Goal: Task Accomplishment & Management: Manage account settings

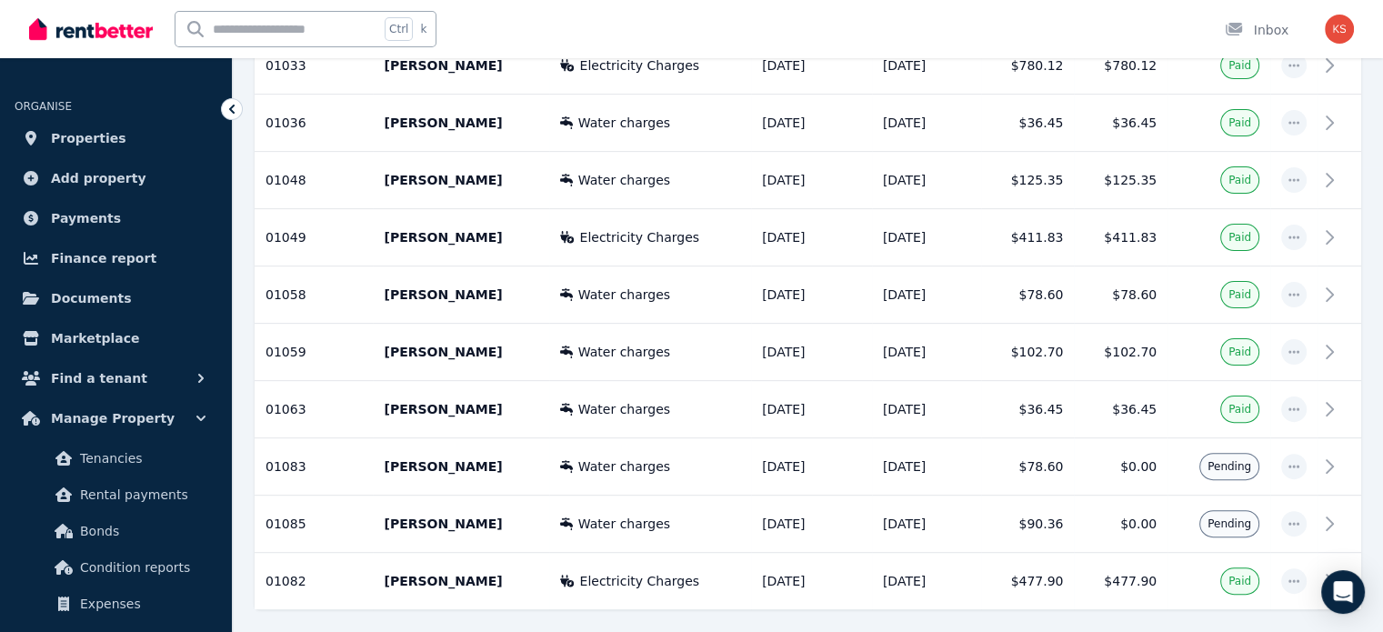
scroll to position [534, 0]
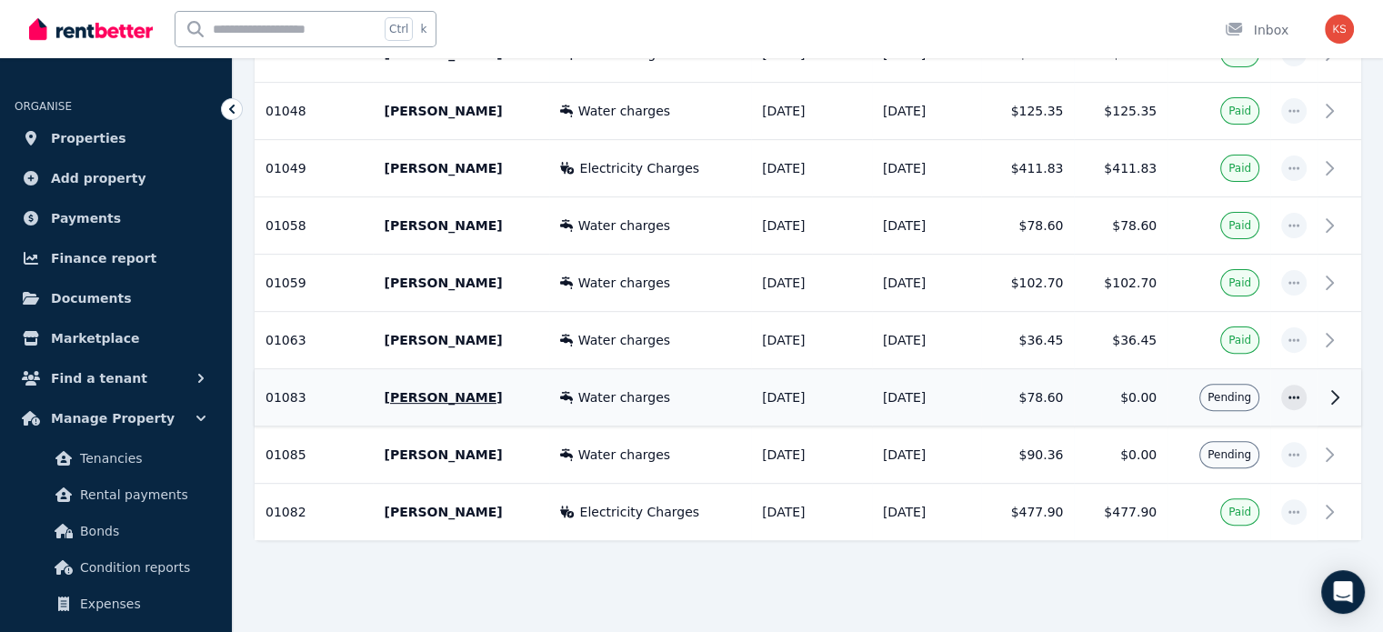
click at [1342, 394] on icon at bounding box center [1335, 397] width 22 height 22
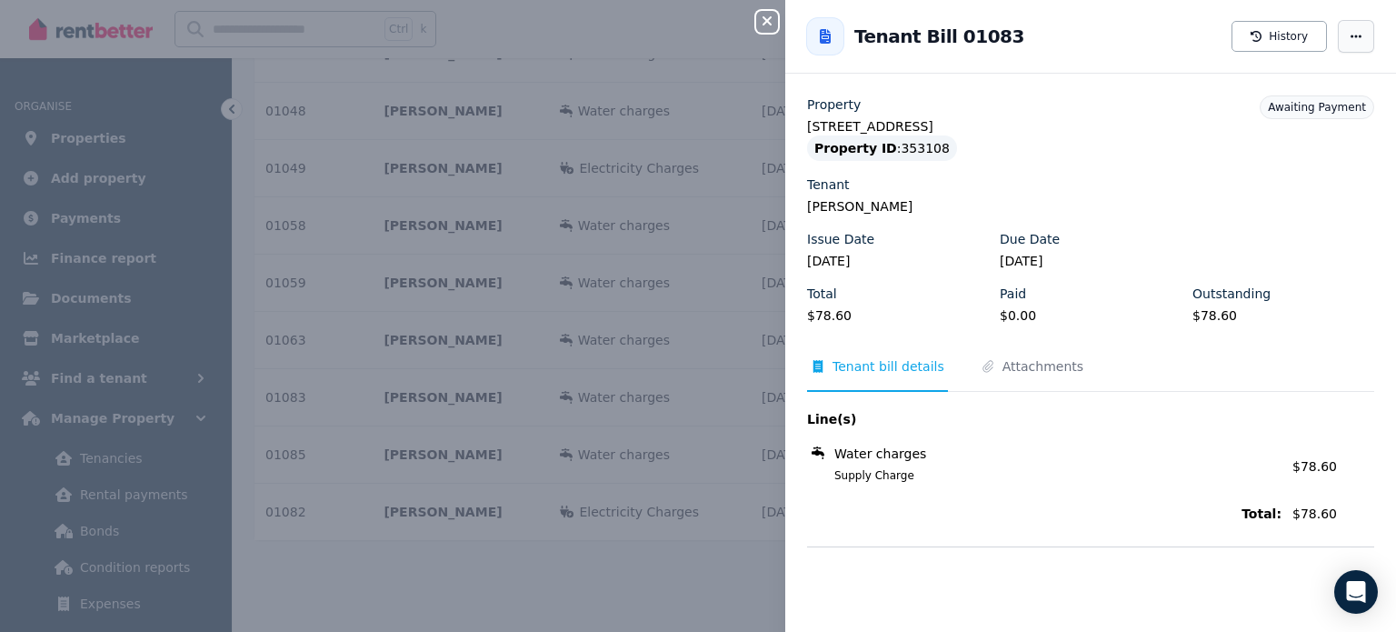
click at [1345, 44] on span "button" at bounding box center [1356, 36] width 36 height 33
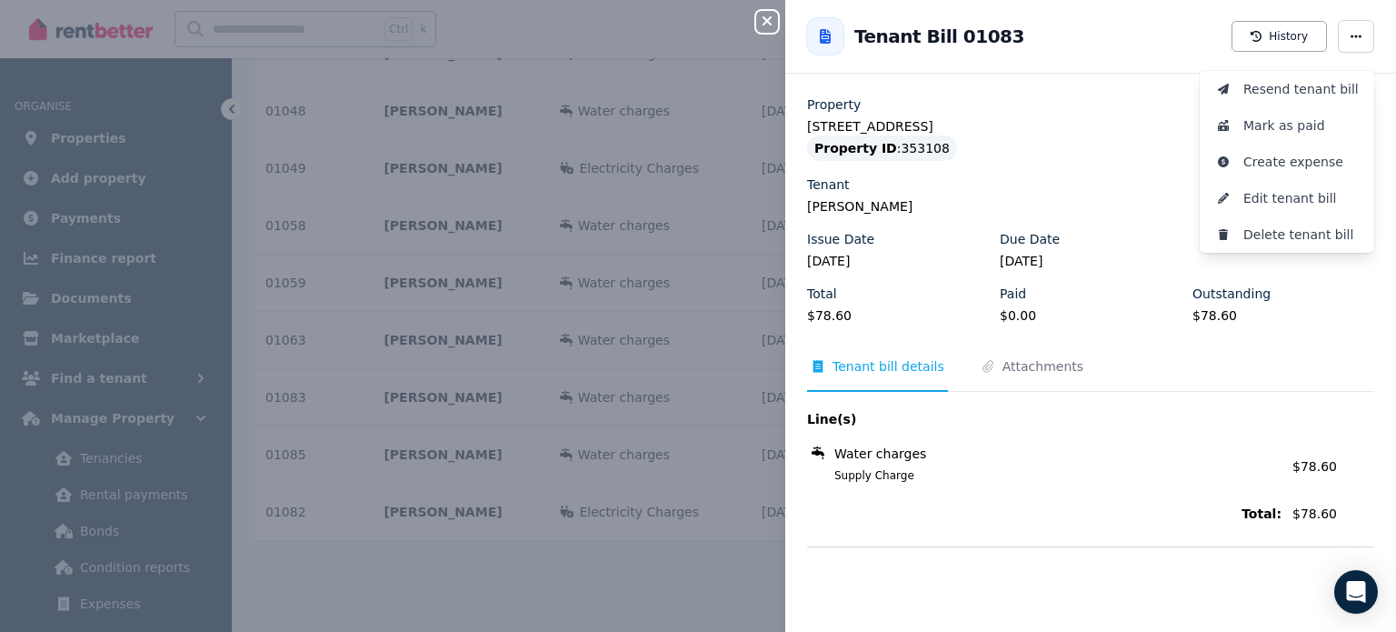
click at [670, 67] on div "Close panel Back to Tenant Bill 01083 History Resend tenant bill Mark as paid C…" at bounding box center [698, 316] width 1396 height 632
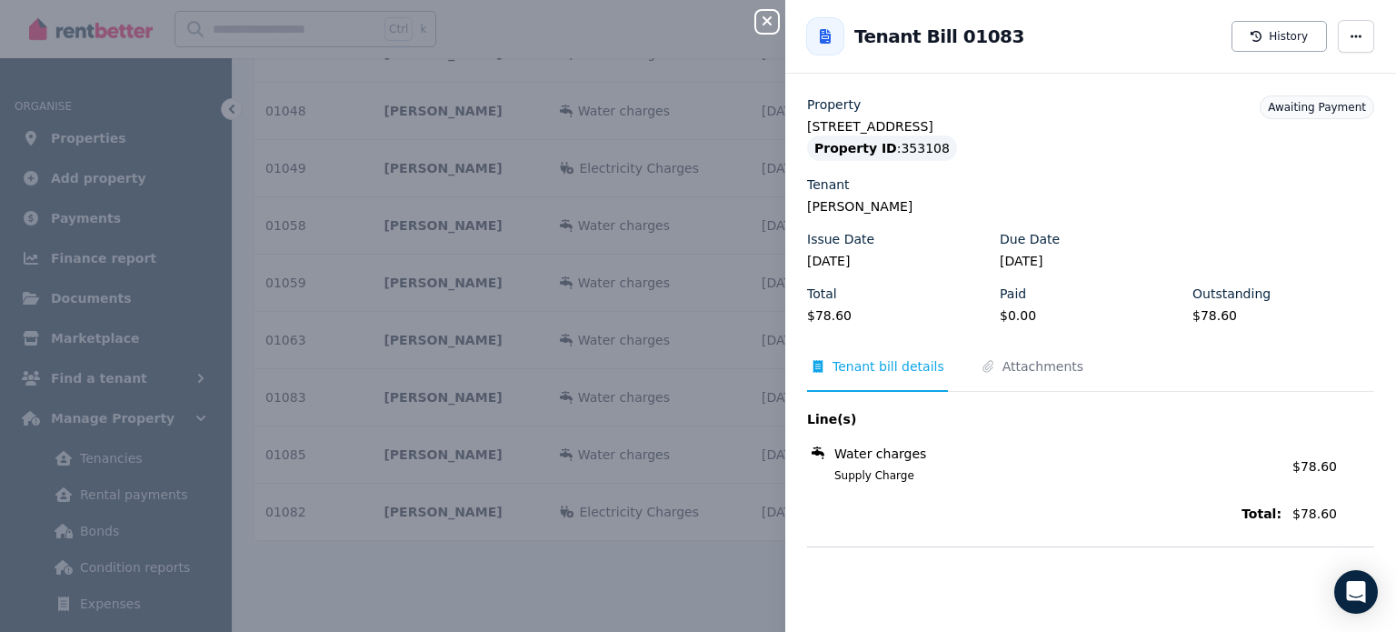
click at [771, 17] on icon "button" at bounding box center [767, 20] width 9 height 9
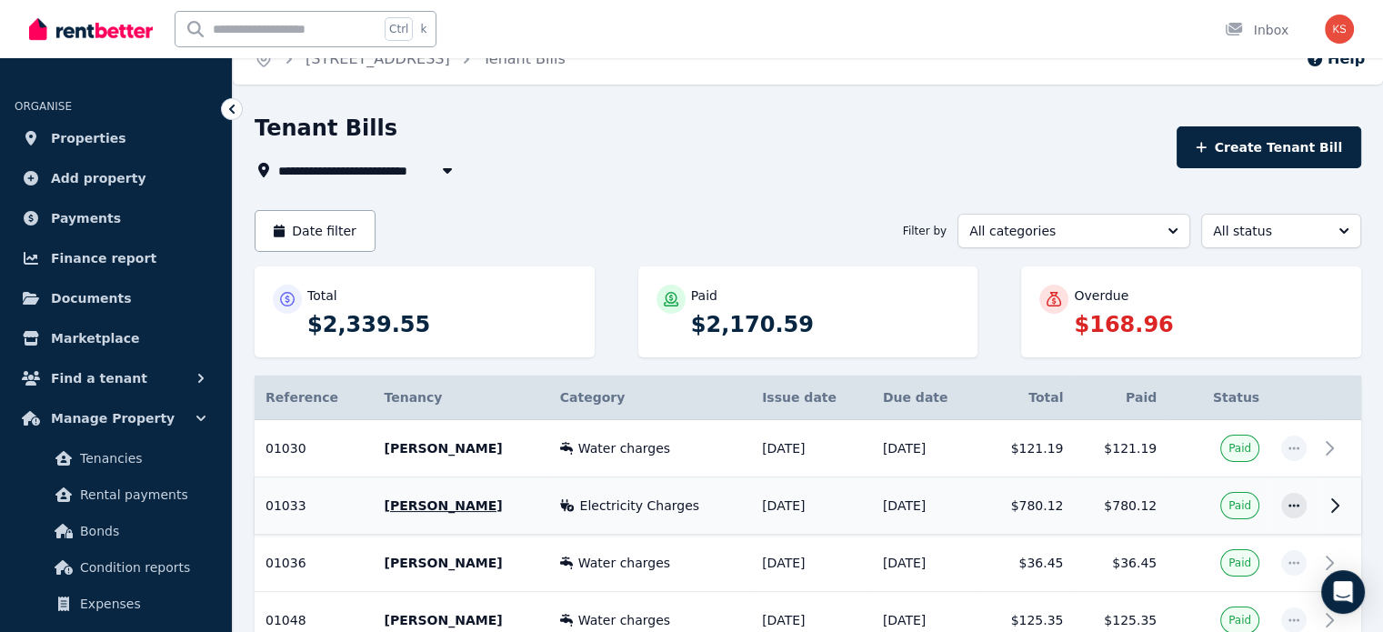
scroll to position [0, 0]
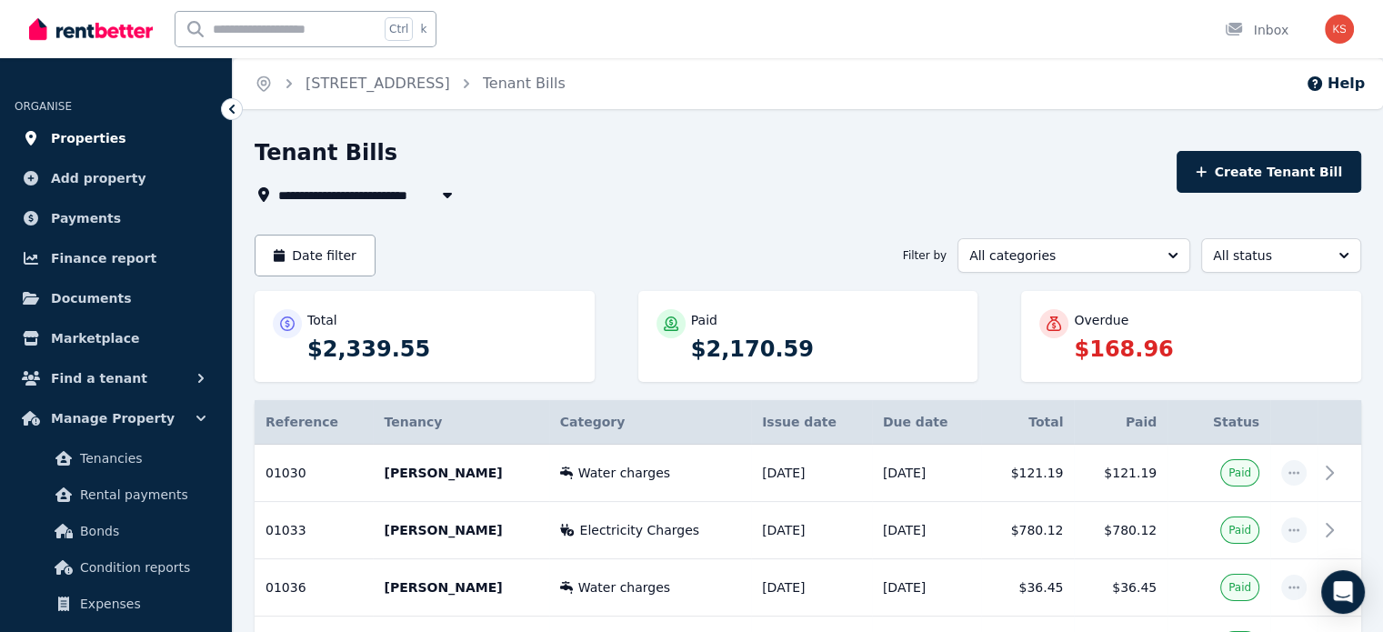
click at [71, 134] on span "Properties" at bounding box center [88, 138] width 75 height 22
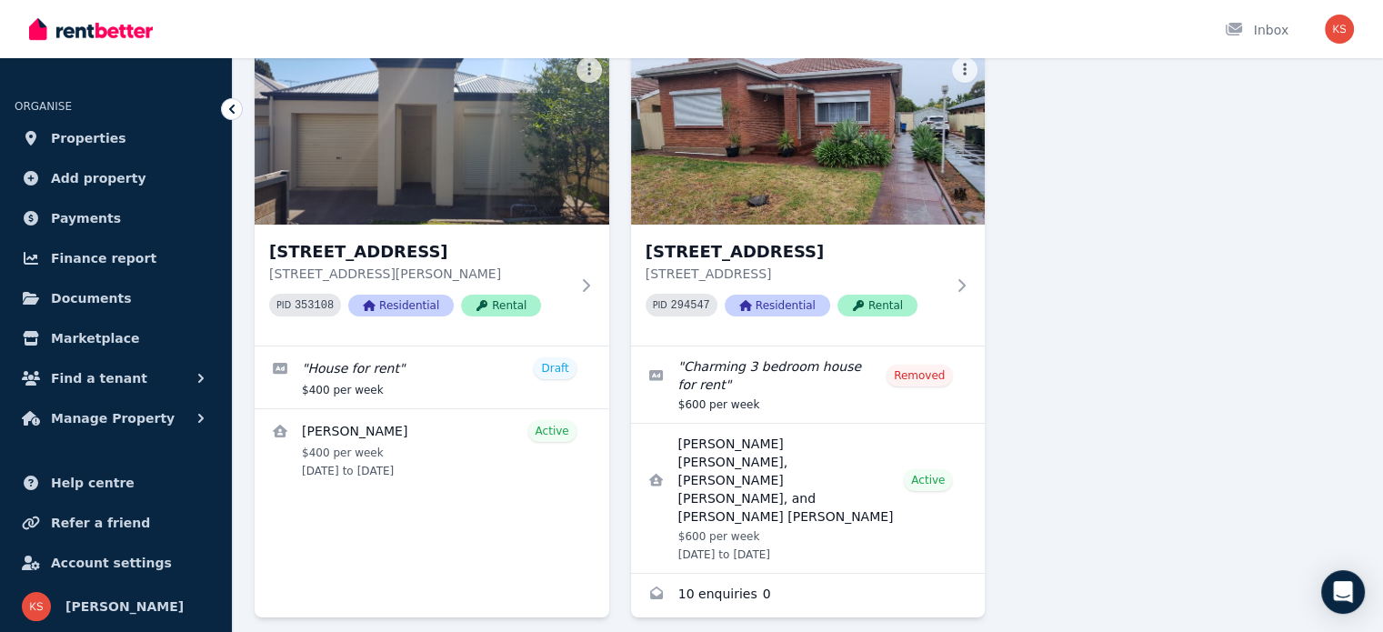
scroll to position [178, 0]
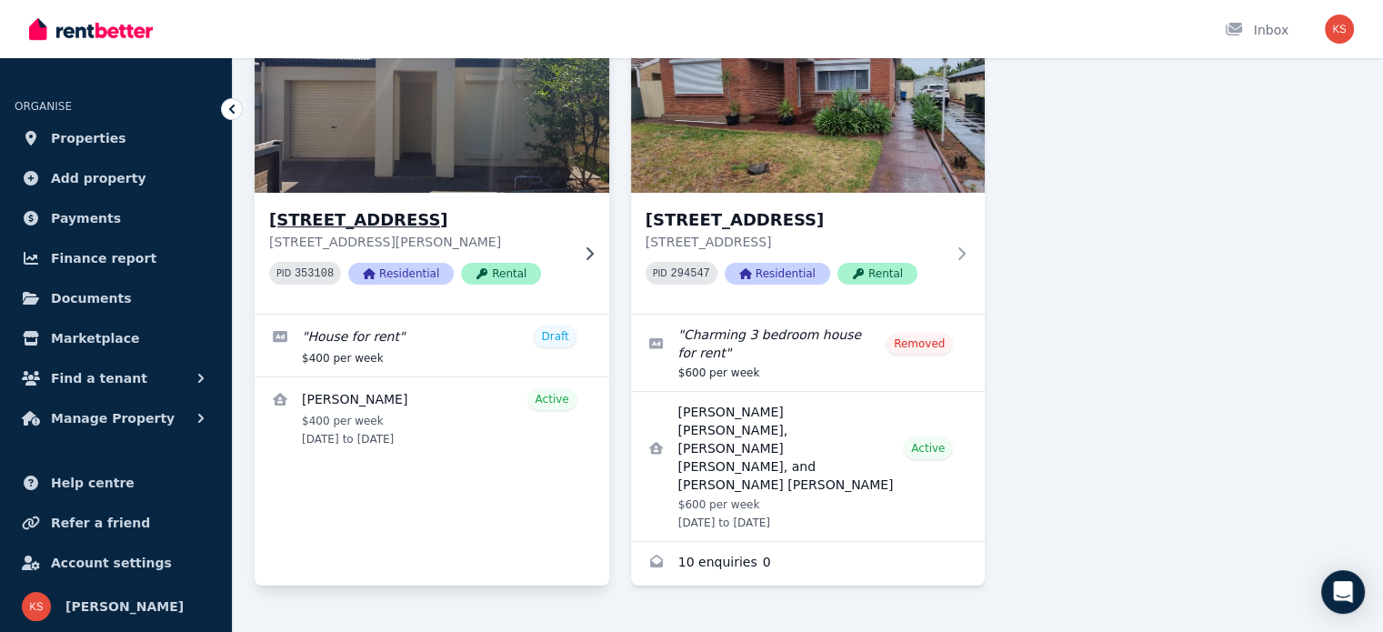
click at [427, 221] on h3 "2/40 York Terrace, Salisbury" at bounding box center [419, 219] width 300 height 25
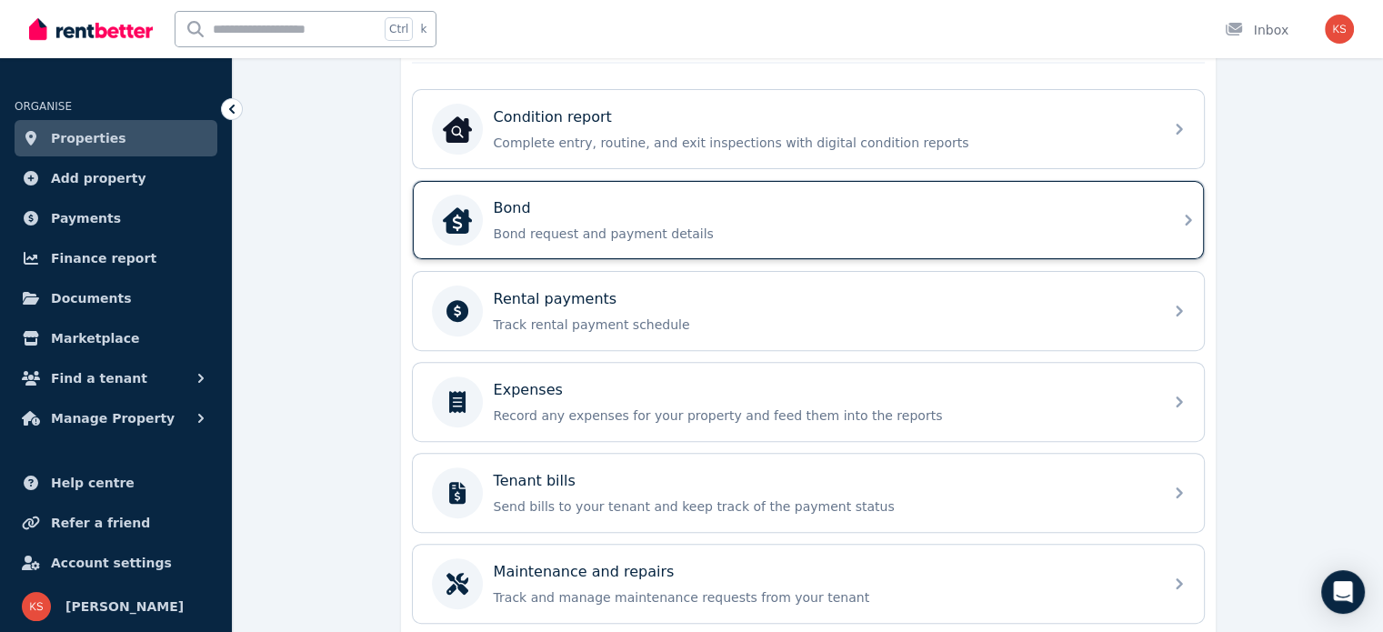
scroll to position [545, 0]
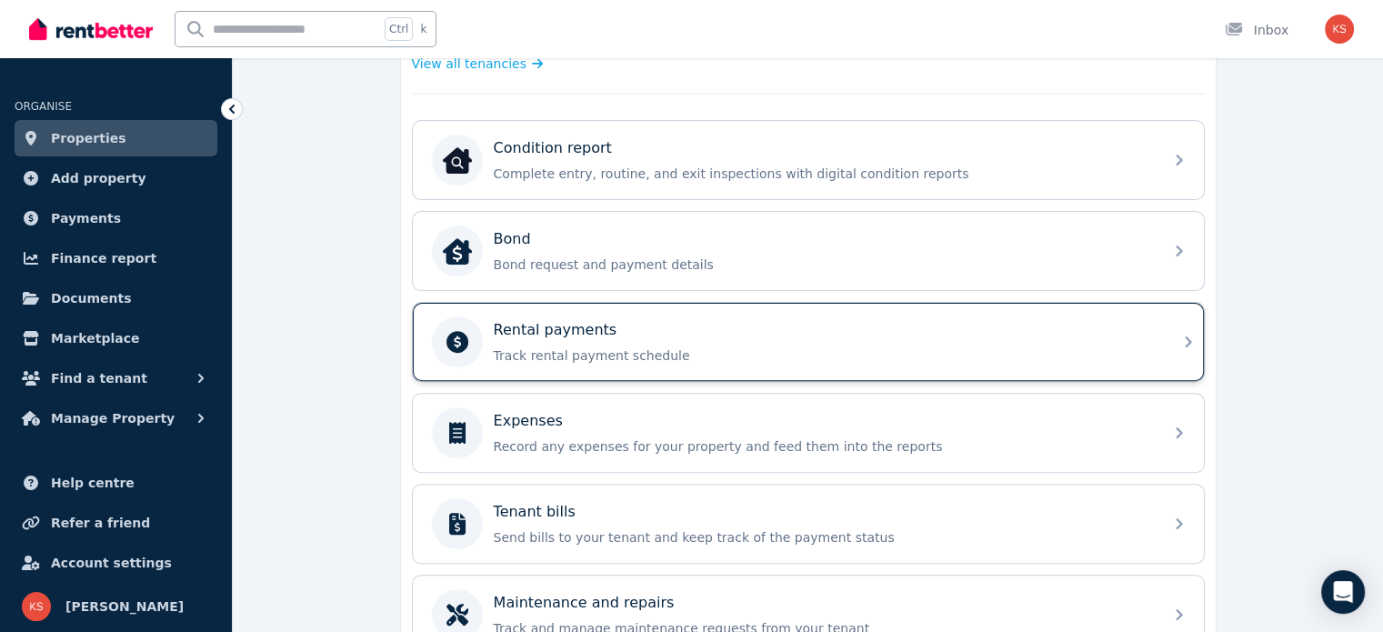
click at [575, 330] on p "Rental payments" at bounding box center [556, 330] width 124 height 22
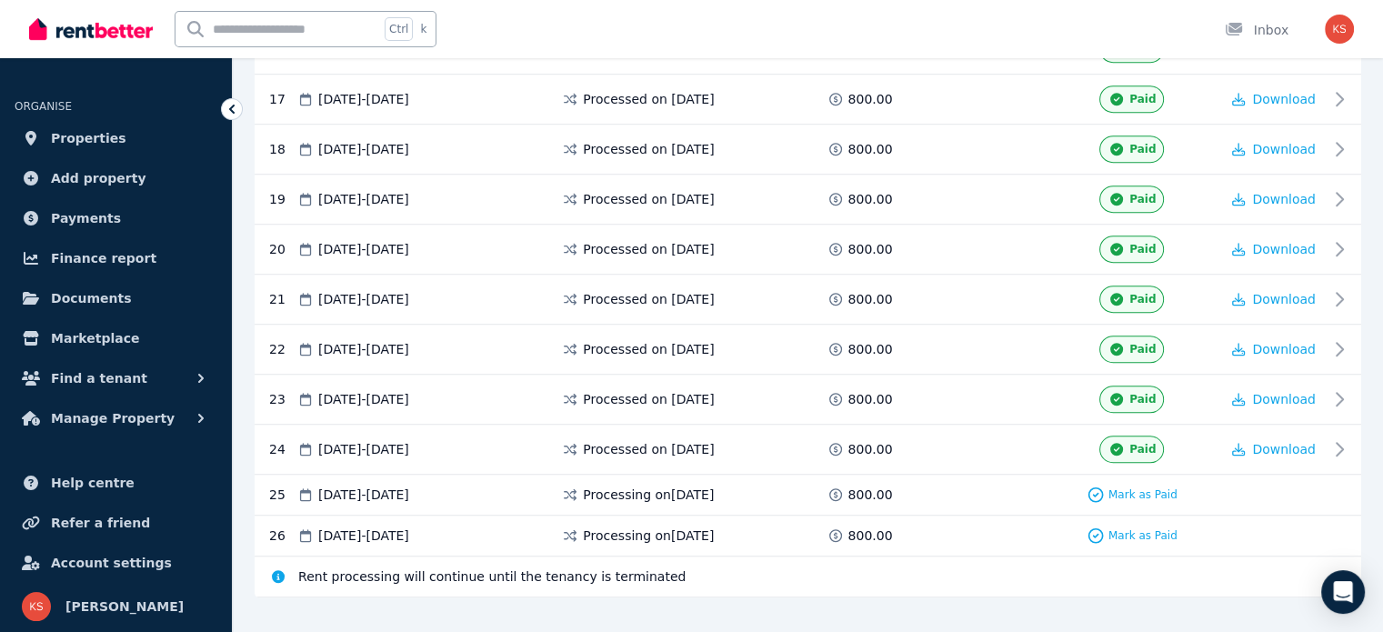
scroll to position [1218, 0]
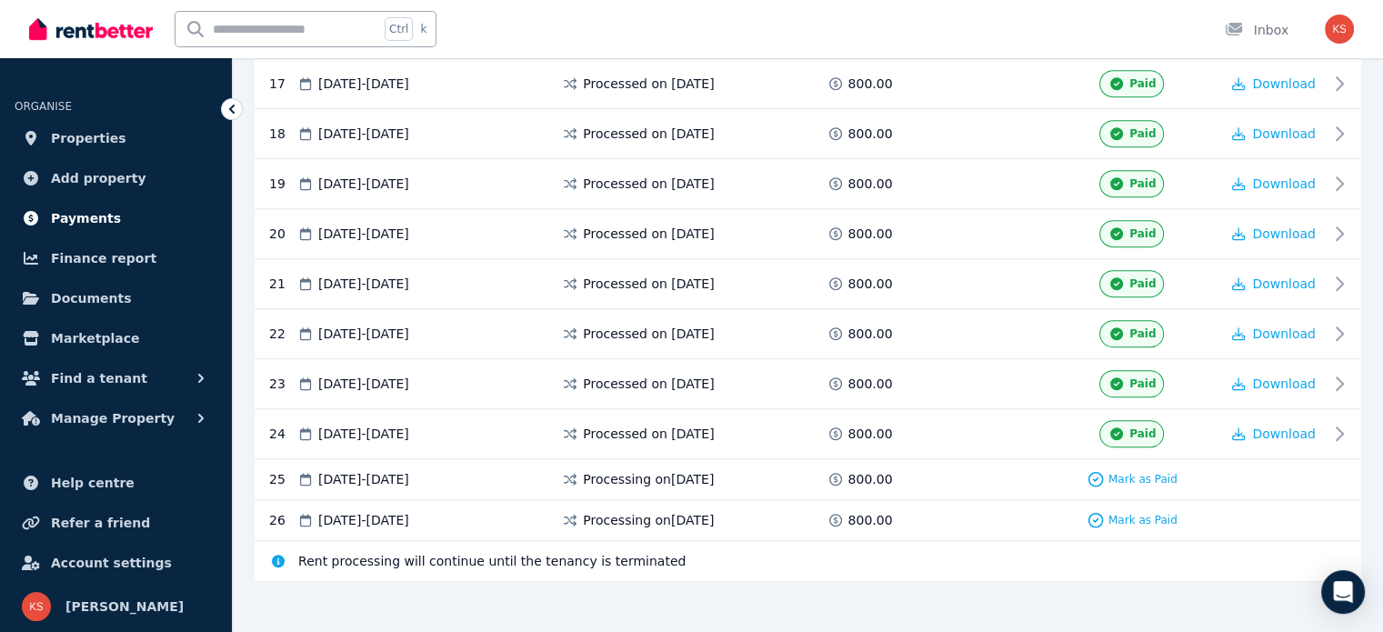
click at [54, 212] on span "Payments" at bounding box center [86, 218] width 70 height 22
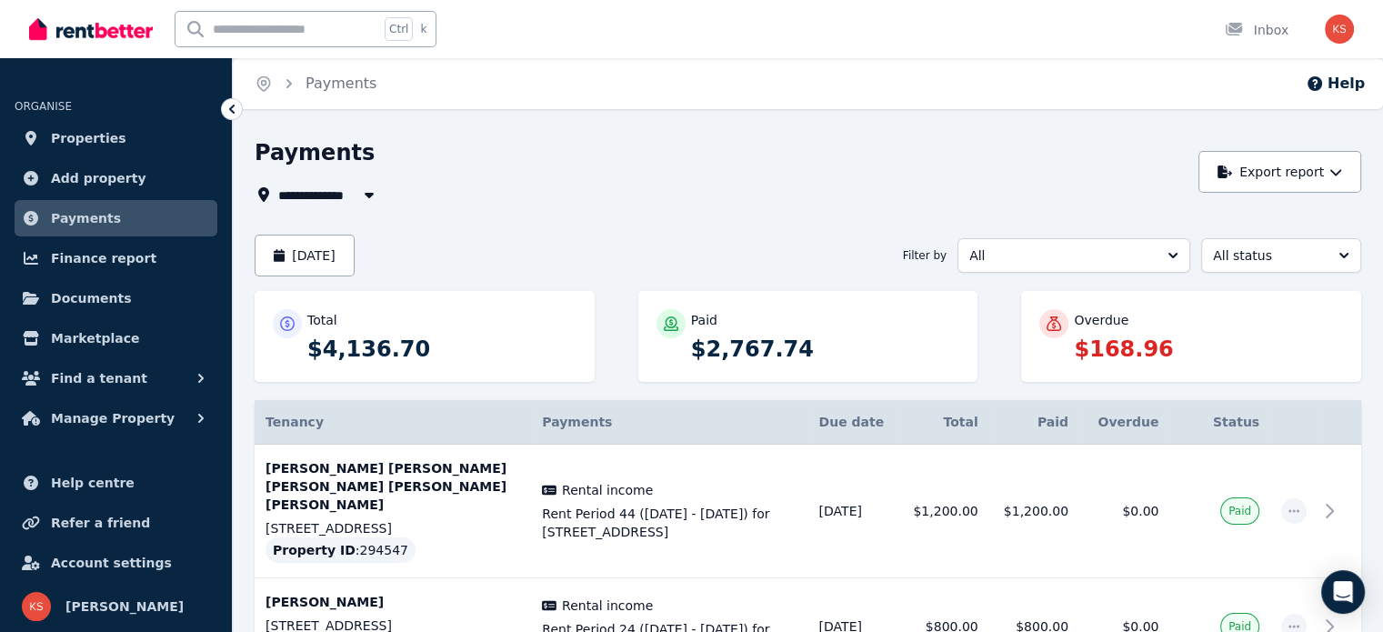
click at [357, 197] on button "button" at bounding box center [369, 195] width 33 height 22
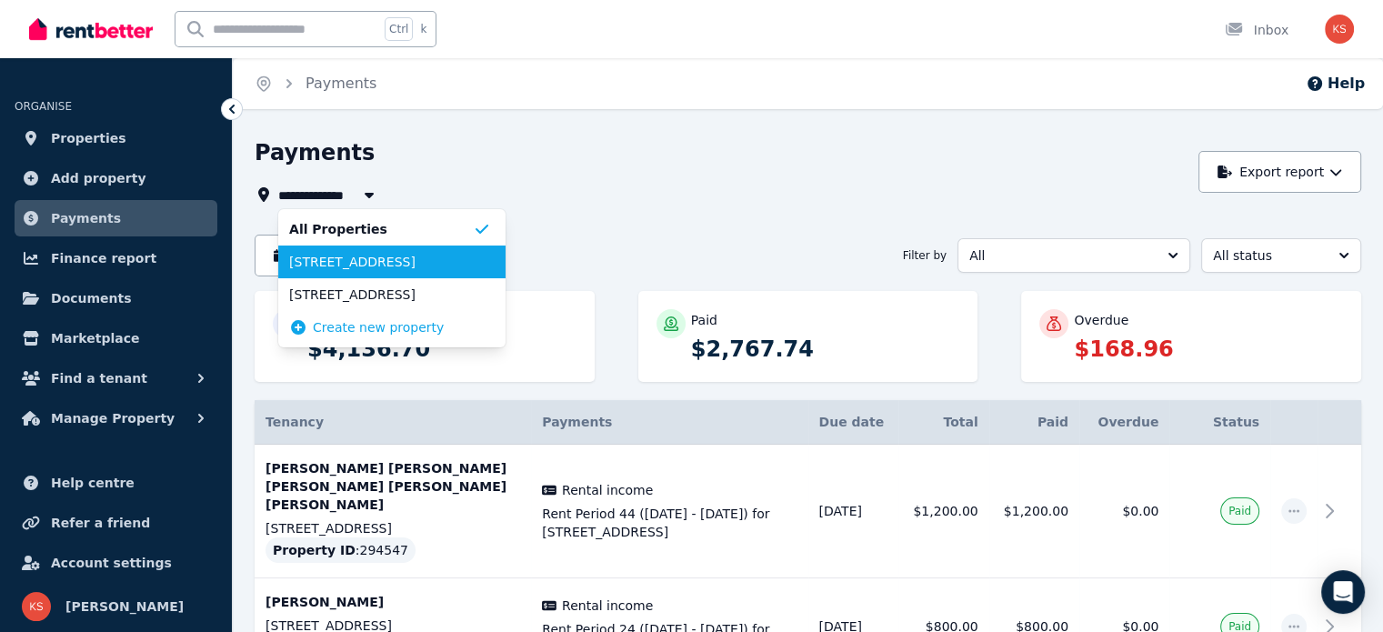
click at [359, 270] on span "2/40 York Terrace, Salisbury" at bounding box center [381, 262] width 184 height 18
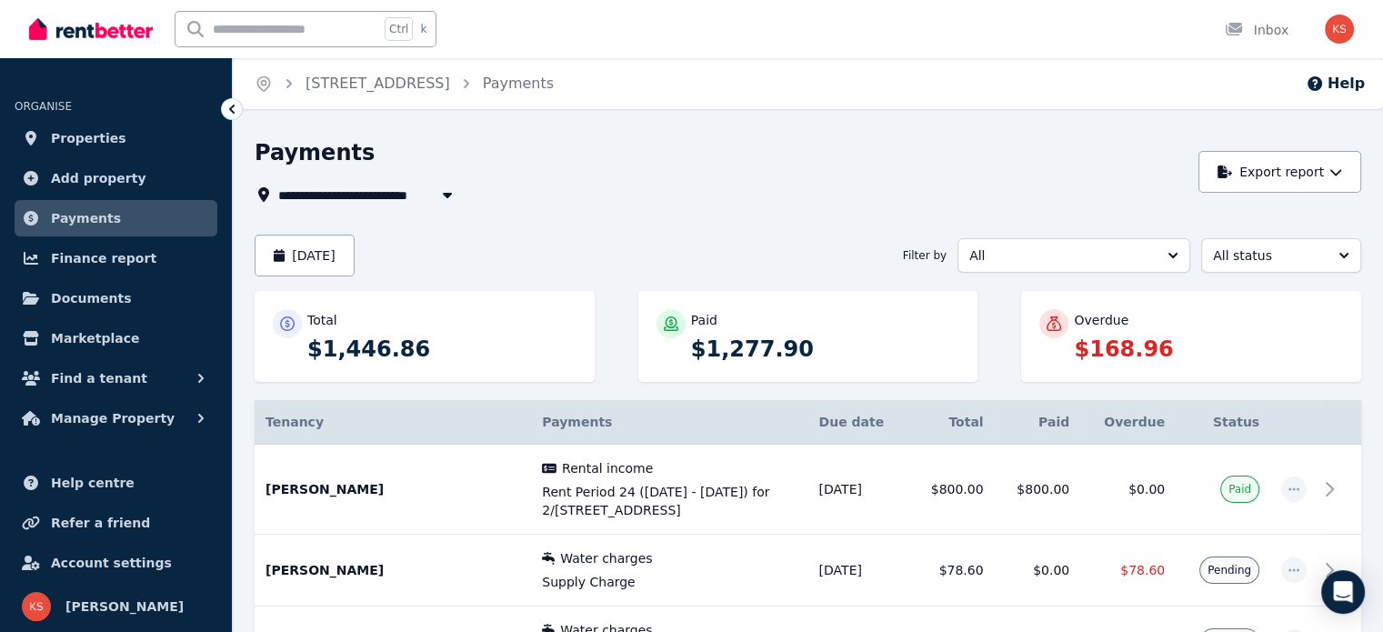
click at [340, 197] on span "2/40 York Terrace, Salisbury" at bounding box center [357, 195] width 159 height 22
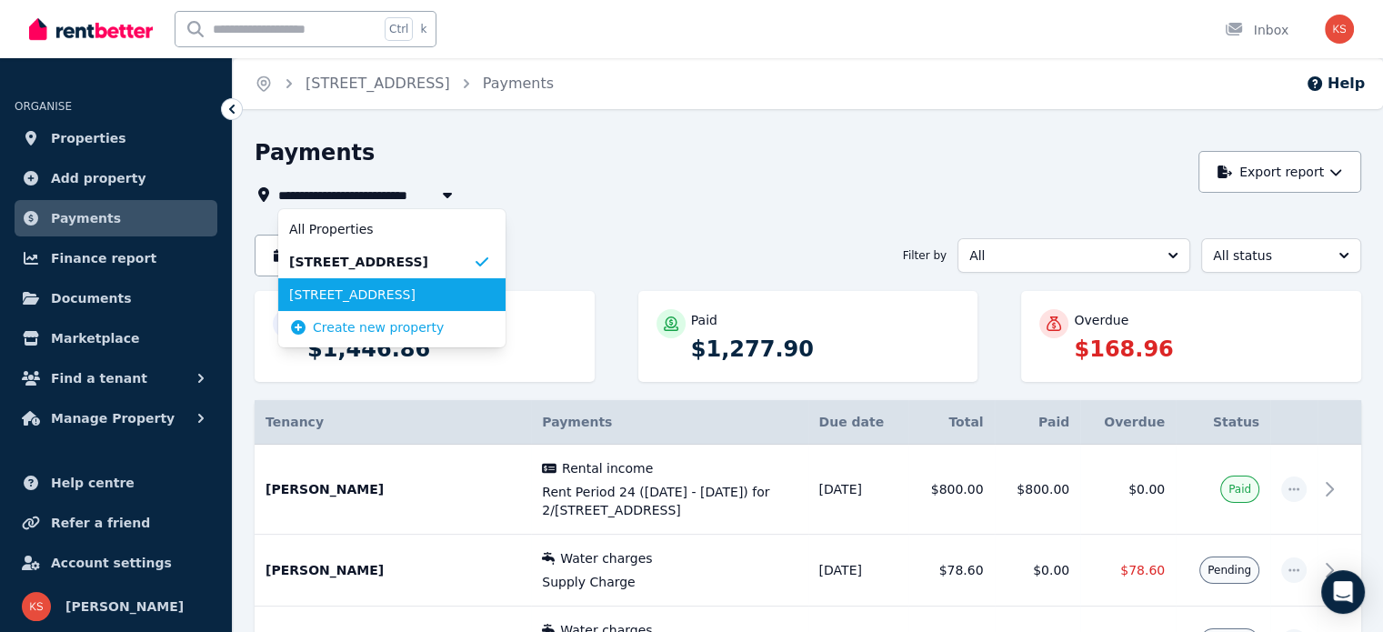
click at [343, 297] on span "37 Ways Road, Hampstead Gardens" at bounding box center [381, 294] width 184 height 18
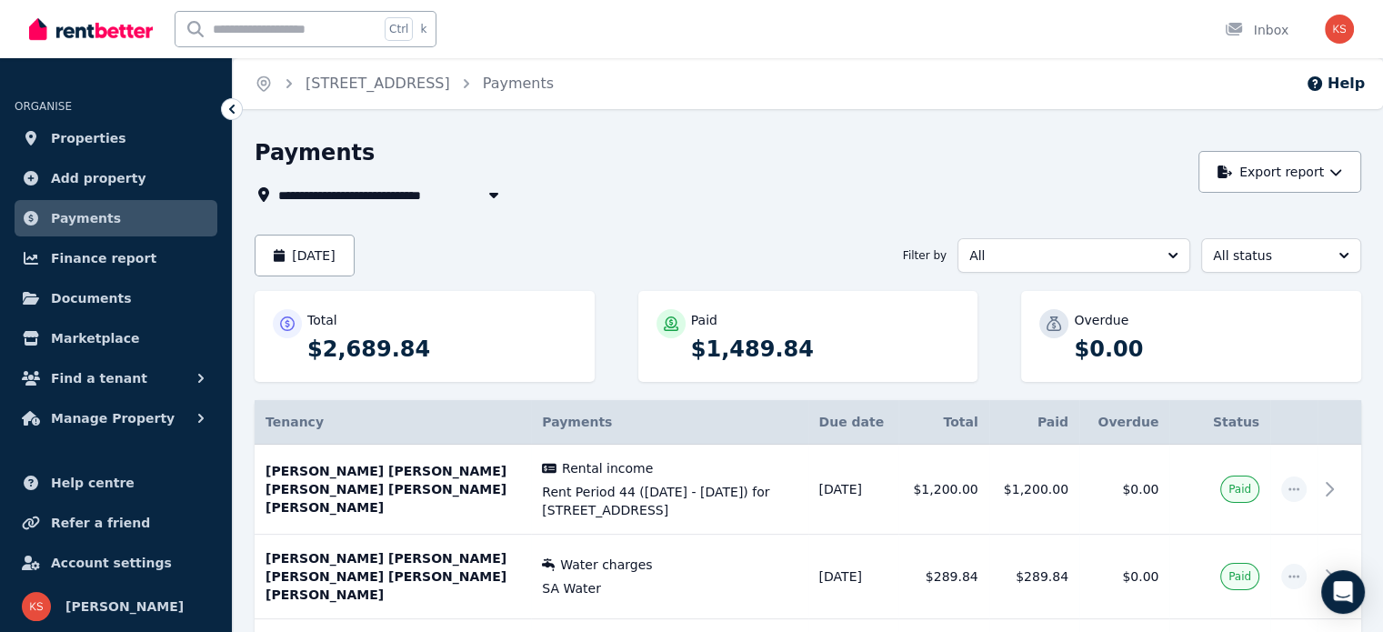
click at [364, 206] on div "**********" at bounding box center [808, 455] width 1106 height 635
click at [369, 198] on span "37 Ways Road, Hampstead Gardens" at bounding box center [357, 195] width 159 height 22
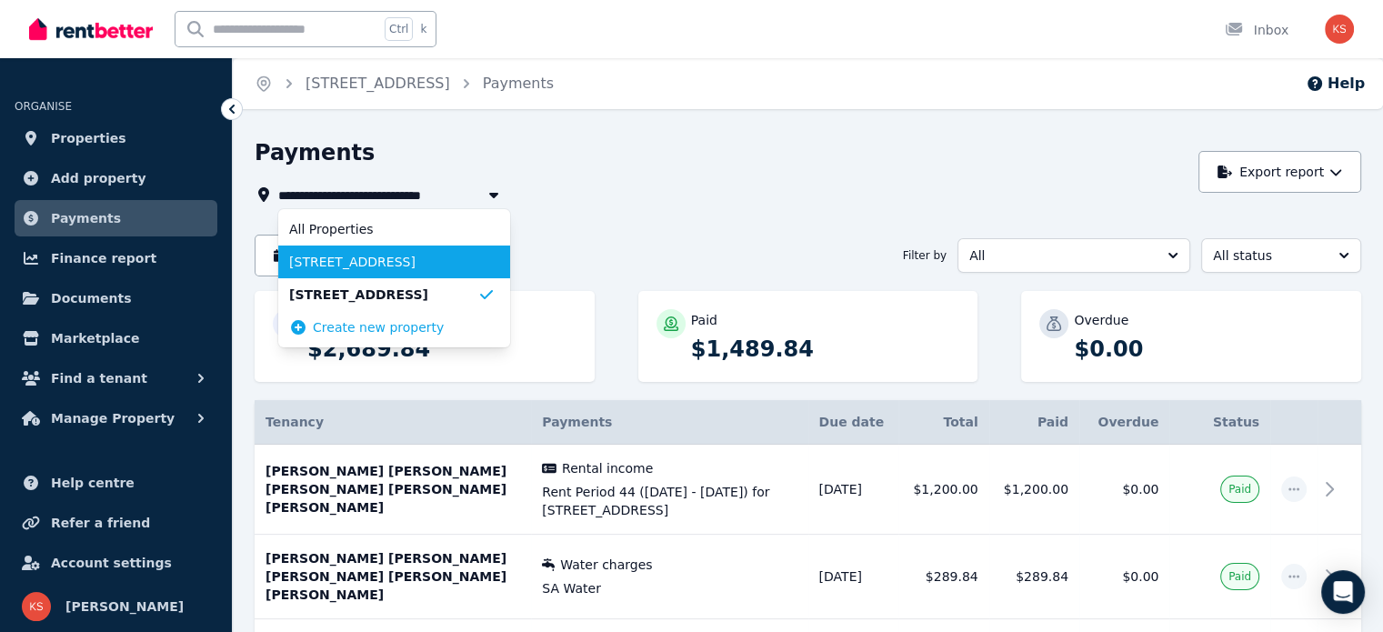
click at [353, 263] on span "2/40 York Terrace, Salisbury" at bounding box center [383, 262] width 188 height 18
type input "**********"
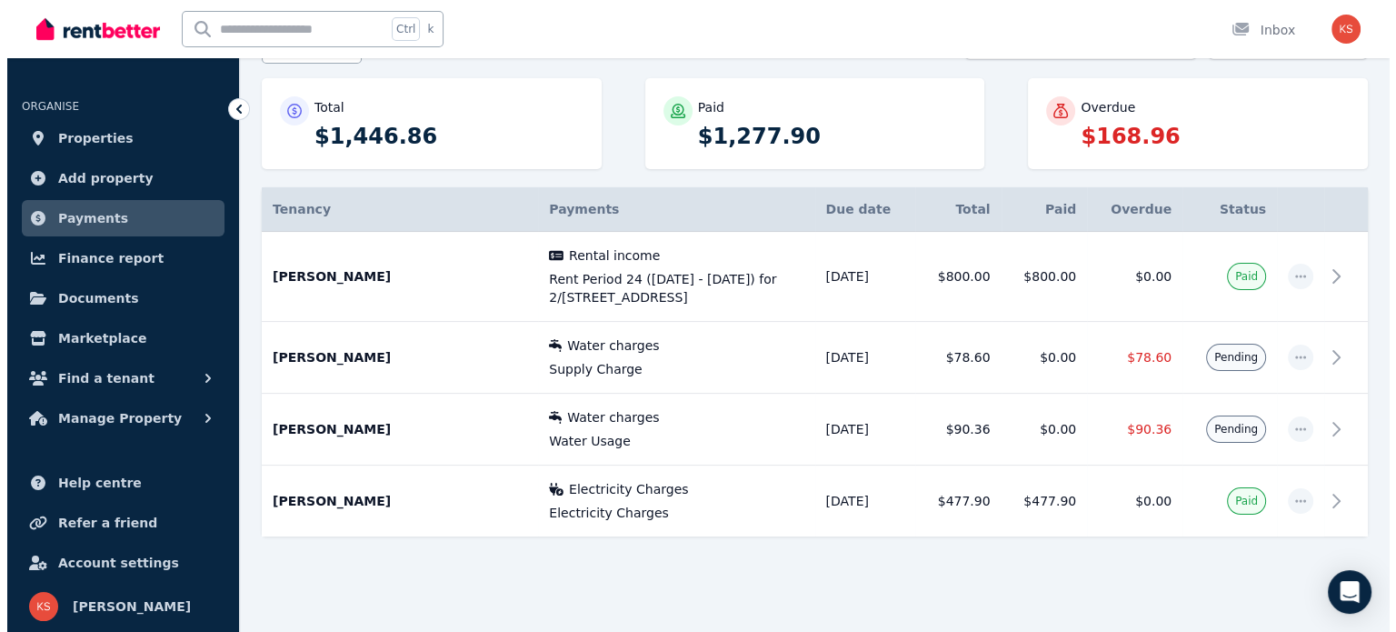
scroll to position [215, 0]
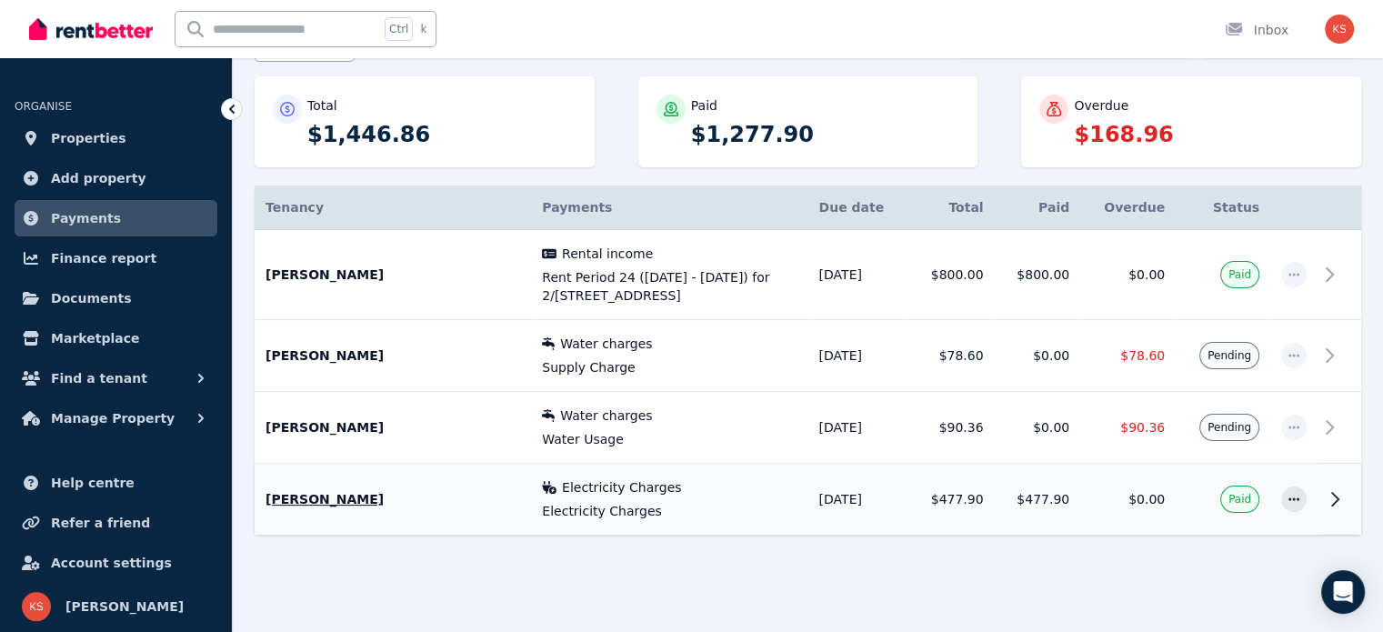
click at [596, 493] on span "Electricity Charges" at bounding box center [622, 487] width 120 height 18
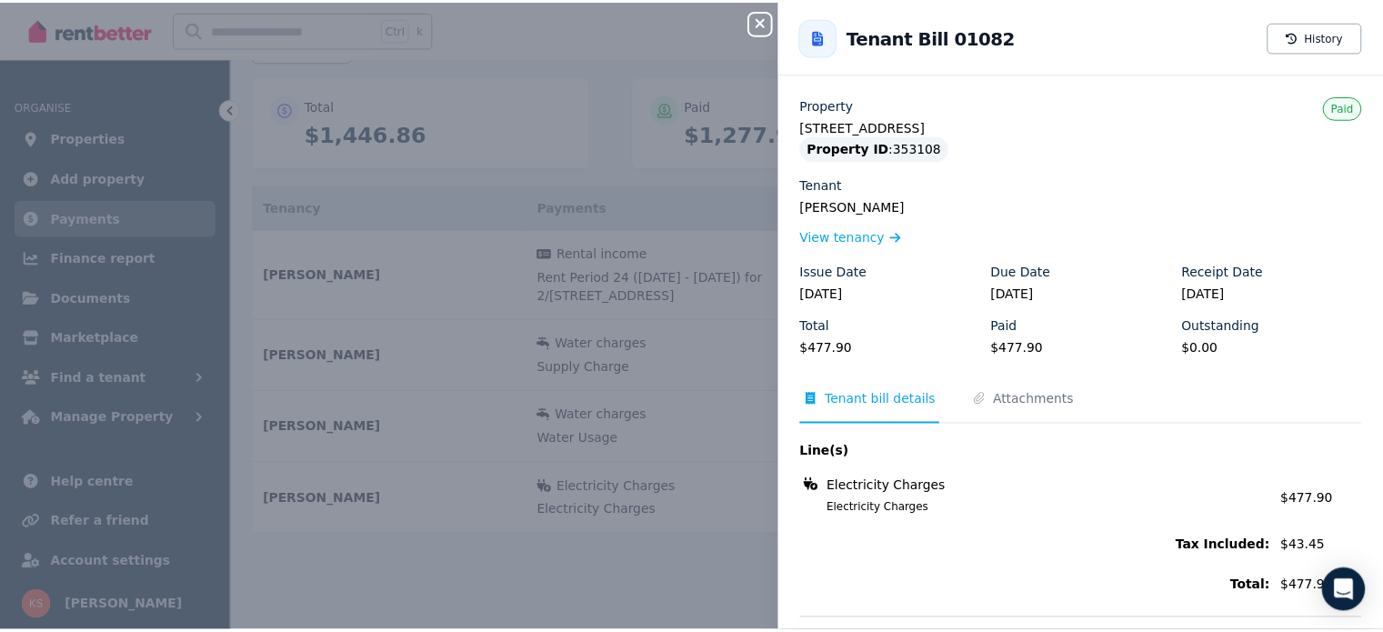
scroll to position [75, 0]
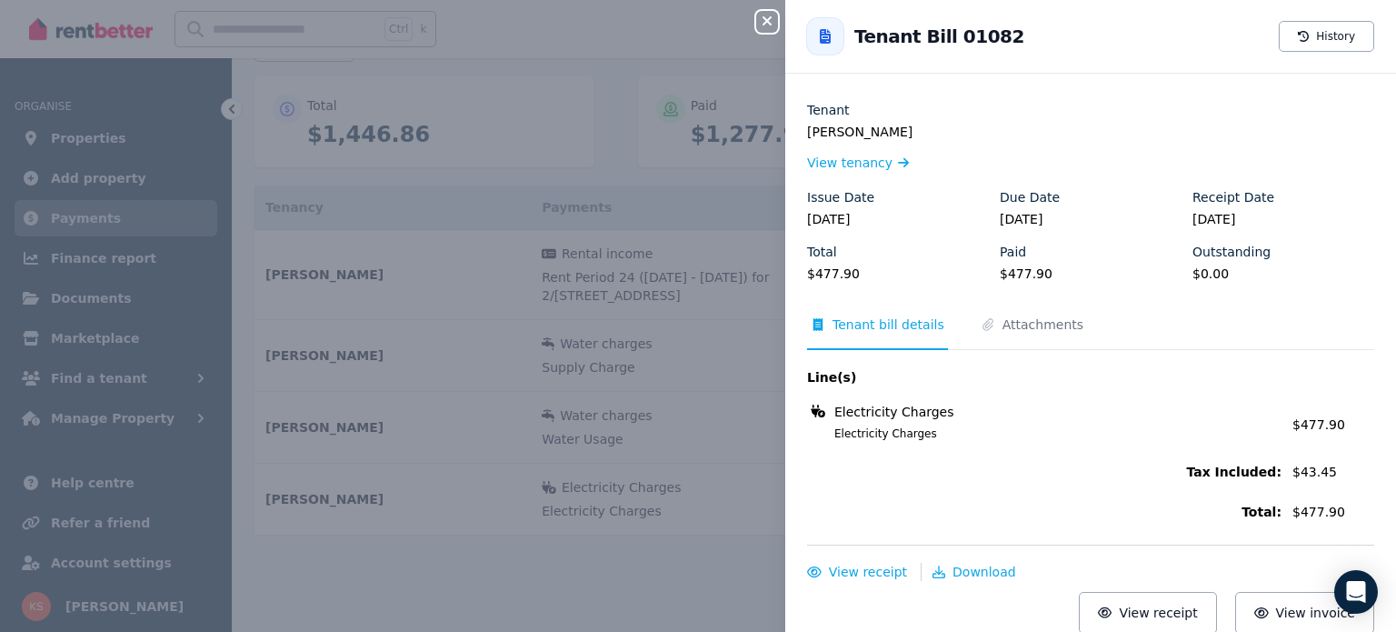
click at [705, 599] on div "Close panel Back to Tenant Bill 01082 History Property 2/40 York Terrace, Salis…" at bounding box center [698, 316] width 1396 height 632
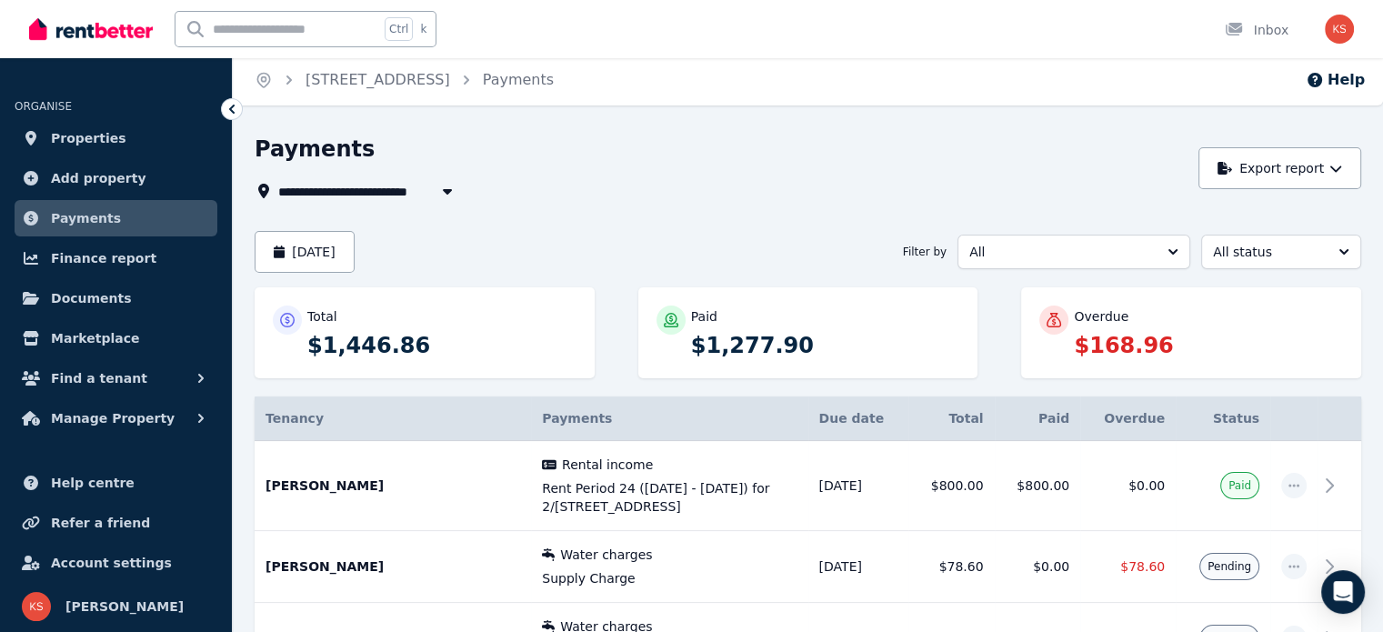
scroll to position [0, 0]
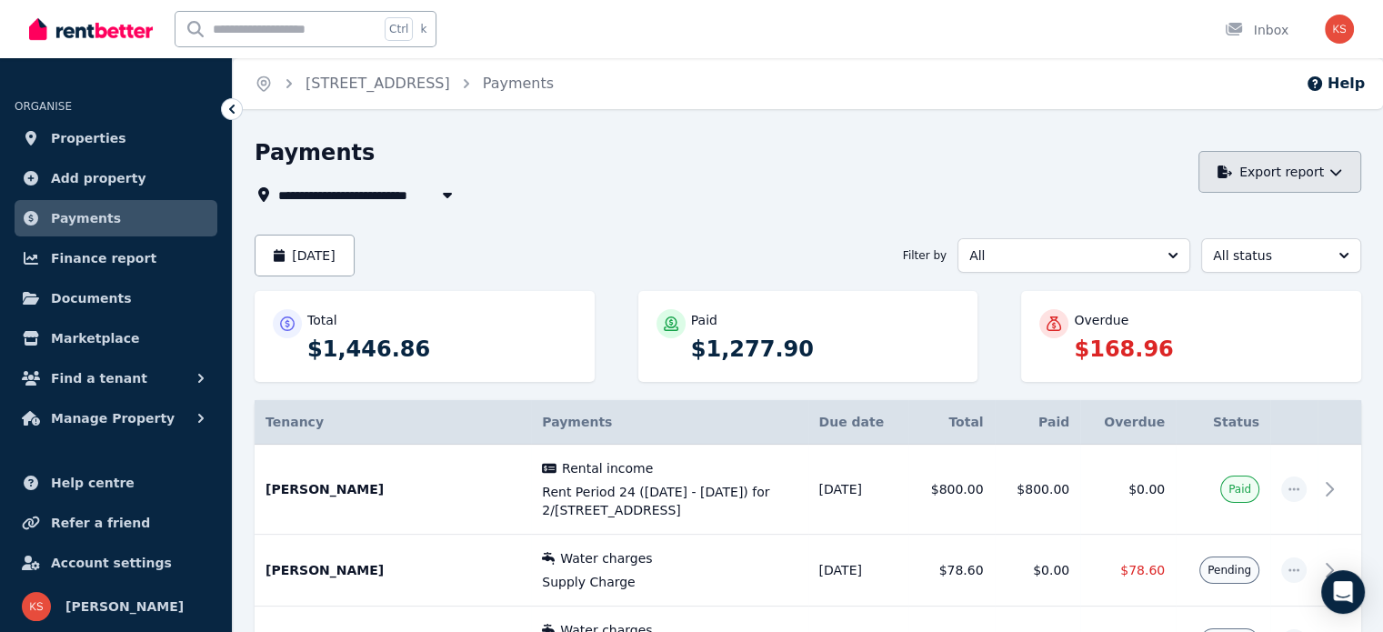
click at [1329, 166] on icon "button" at bounding box center [1335, 171] width 13 height 13
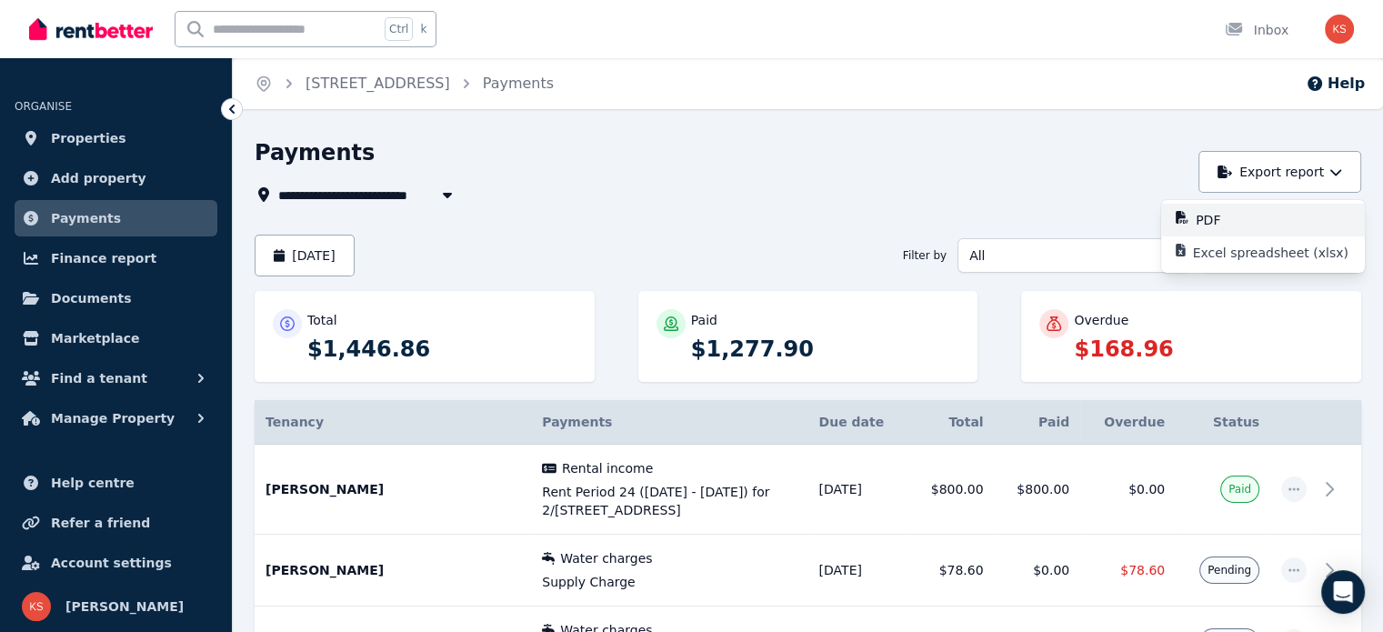
click at [1292, 218] on div "PDF" at bounding box center [1273, 220] width 155 height 18
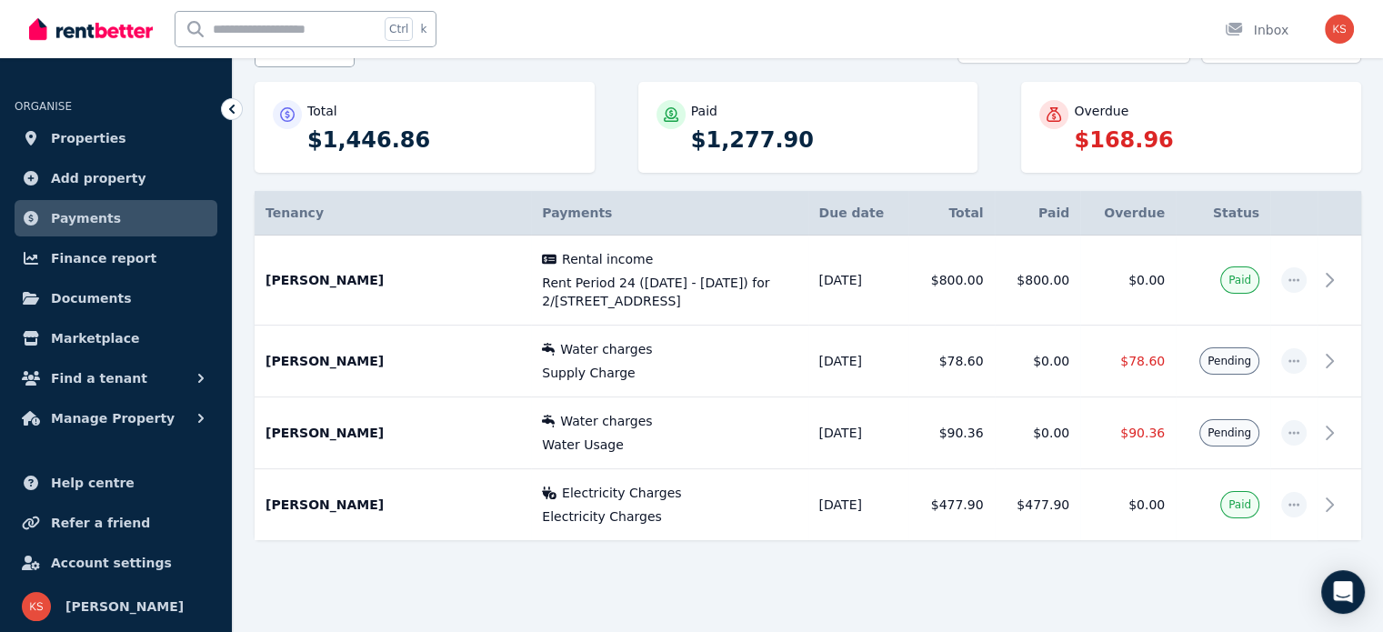
scroll to position [215, 0]
